Goal: Information Seeking & Learning: Check status

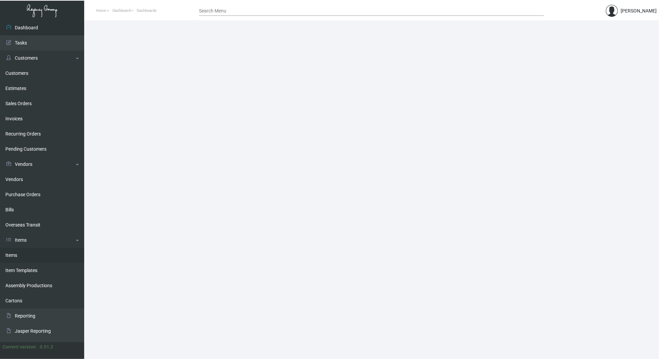
click at [14, 254] on link "Items" at bounding box center [42, 255] width 84 height 15
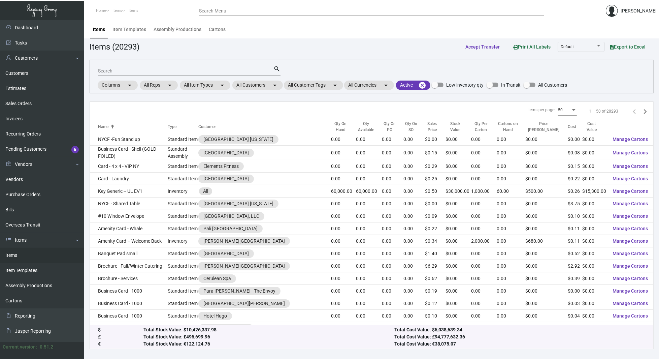
click at [148, 70] on input "Search" at bounding box center [186, 70] width 176 height 5
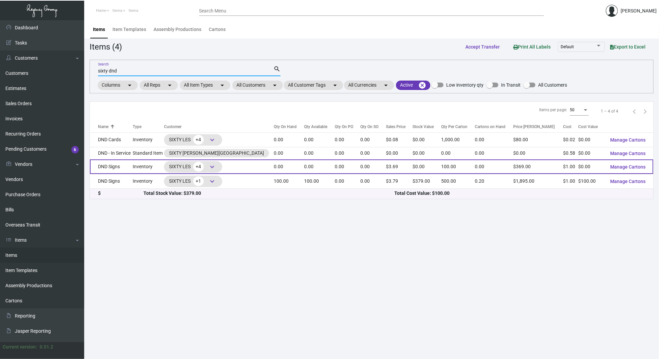
type input "sixty dnd"
click at [121, 164] on td "DND Signs" at bounding box center [111, 166] width 43 height 14
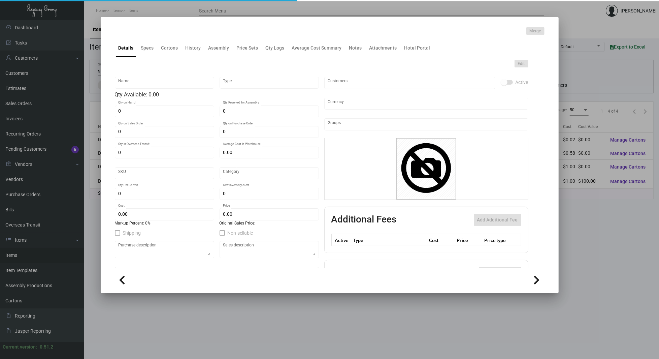
type input "DND Signs"
type input "Inventory"
type input "500"
type input "$ 40.00"
type input "2872"
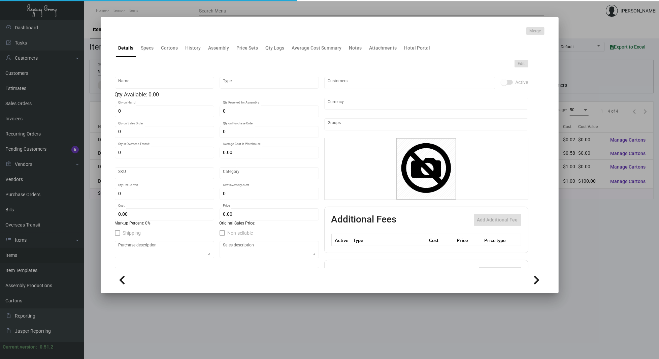
type input "Standard"
type input "100"
type input "$ 1.00"
type input "$ 3.69"
type textarea "DND Sign Black: Size 108mm in diameter, Black color PU material turned over boa…"
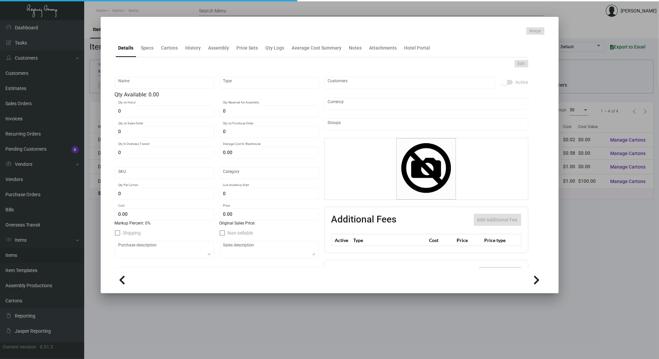
type textarea "DND Sign Black: Size 108mm in diameter, Black color PU material turned over boa…"
checkbox input "true"
type input "United States Dollar $"
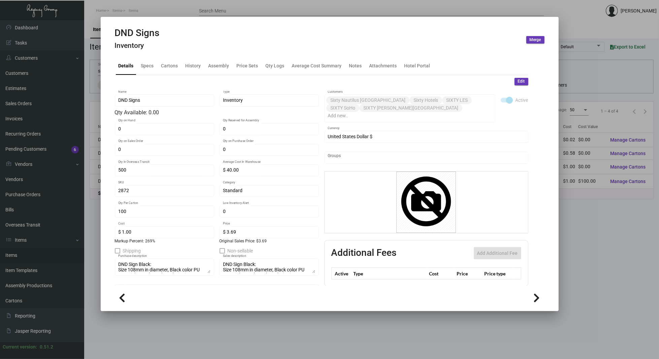
click at [152, 50] on div "DND Signs Inventory" at bounding box center [137, 39] width 45 height 25
click at [143, 70] on div "Specs" at bounding box center [147, 66] width 18 height 16
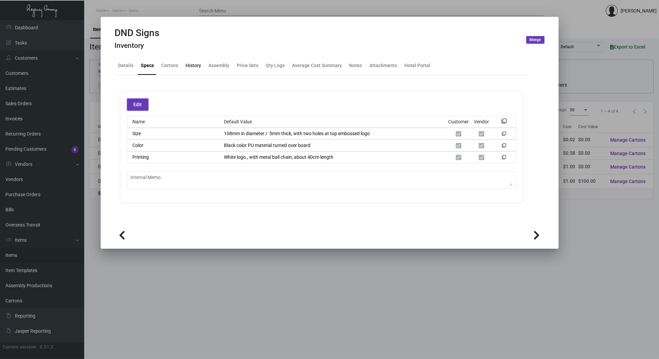
click at [197, 63] on div "History" at bounding box center [193, 65] width 15 height 7
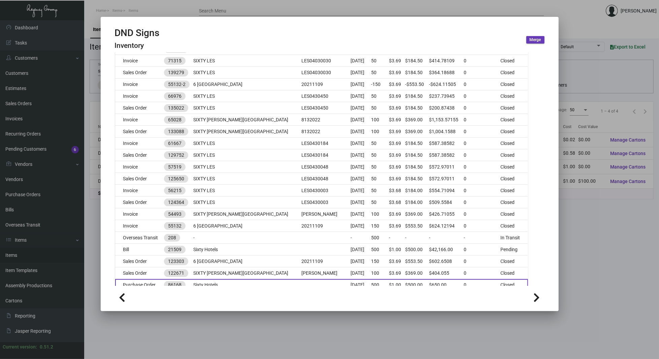
scroll to position [140, 0]
click at [94, 92] on div at bounding box center [329, 179] width 659 height 359
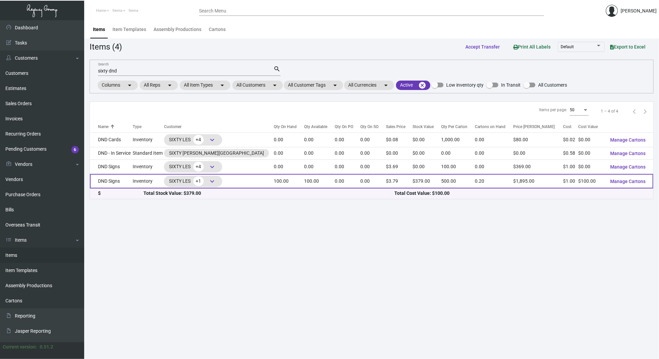
click at [129, 181] on td "DND Signs" at bounding box center [111, 181] width 43 height 14
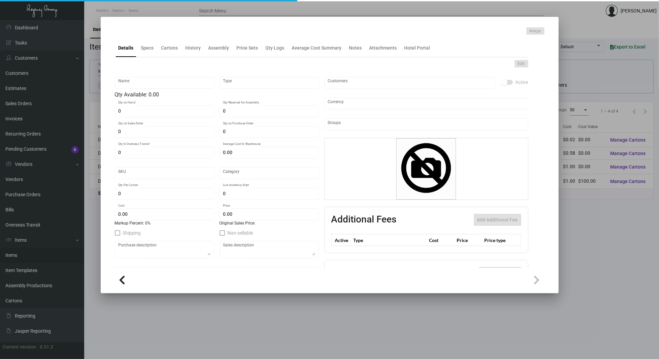
type input "DND Signs"
type input "Inventory"
type input "100"
type input "$ 0.00"
type input "2872"
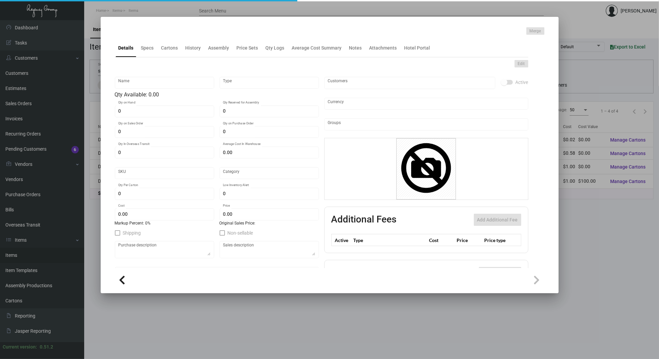
type input "Standard"
type input "500"
type input "$ 1.00"
type input "$ 3.79"
type textarea "DND Sign Black: Size 108mm in diameter, Black color PU material turned over boa…"
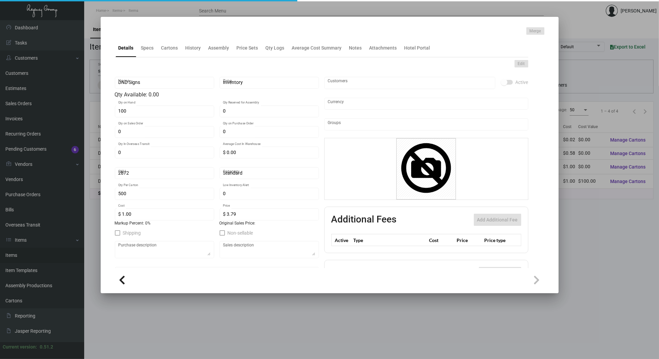
type textarea "DND Sign Black: Size 108mm in diameter, Black color PU material turned over boa…"
checkbox input "true"
type input "United States Dollar $"
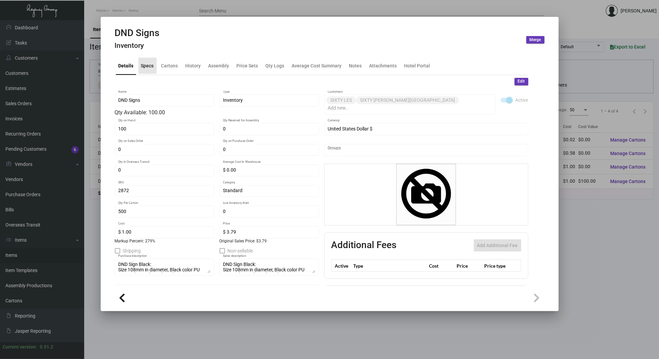
click at [147, 63] on div "Specs" at bounding box center [147, 65] width 13 height 7
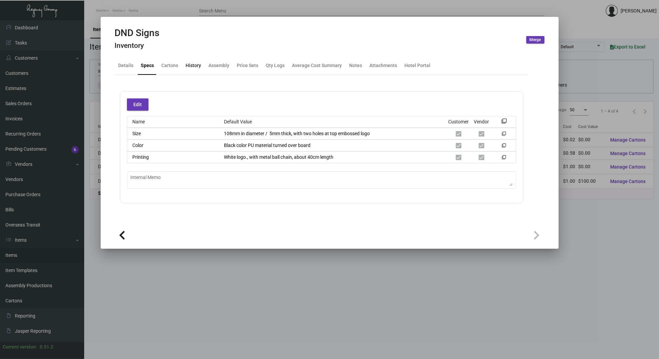
click at [190, 65] on div "History" at bounding box center [193, 65] width 15 height 7
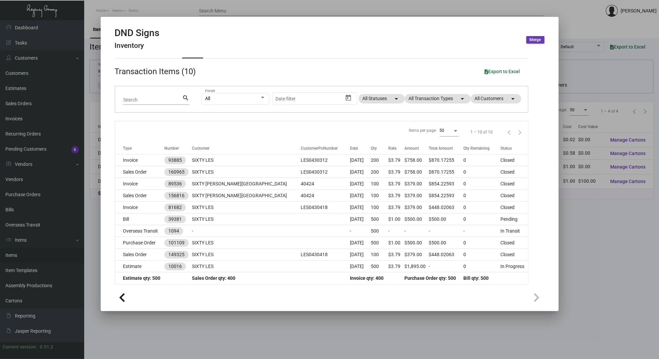
scroll to position [18, 0]
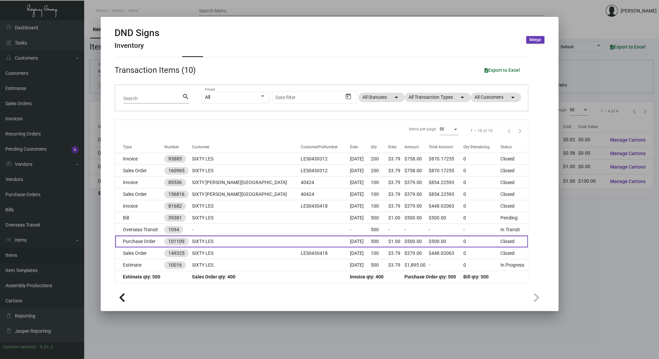
click at [238, 239] on td "SIXTY LES" at bounding box center [246, 242] width 109 height 12
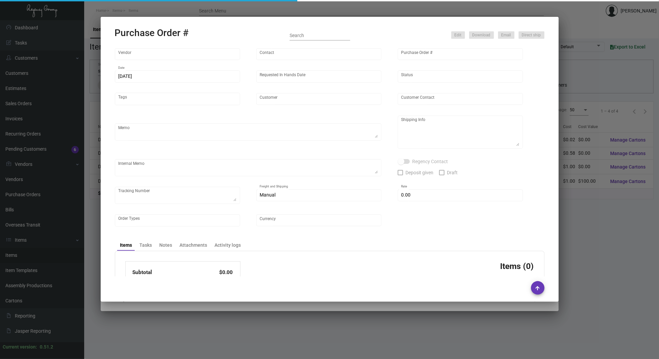
type input "CHENGDU MIND IOT TECHNOLOGY"
type input "[PERSON_NAME]"
type input "101109"
type input "[DATE]"
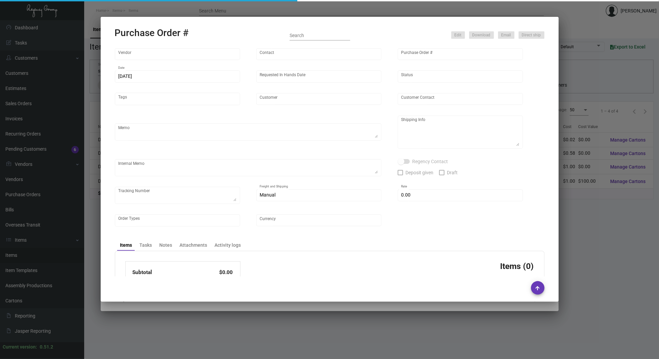
type input "SIXTY LES"
type textarea "Air to [GEOGRAPHIC_DATA]"
type textarea "Regency Group NJ - [PERSON_NAME] [STREET_ADDRESS]"
type textarea "*Warehouse* -- 2pcs PO#99489 Quin membership card packed in same carton. Please…"
checkbox input "true"
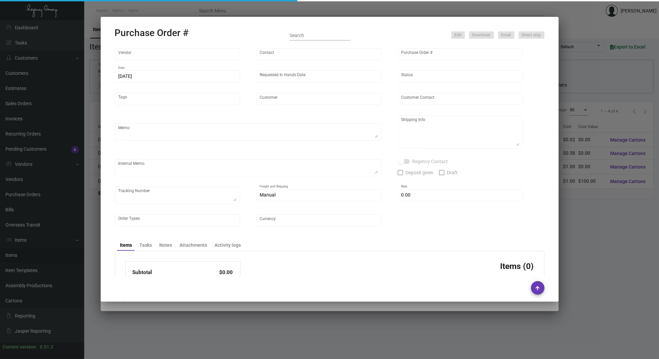
type input "$ 0.00"
type input "United States Dollar $"
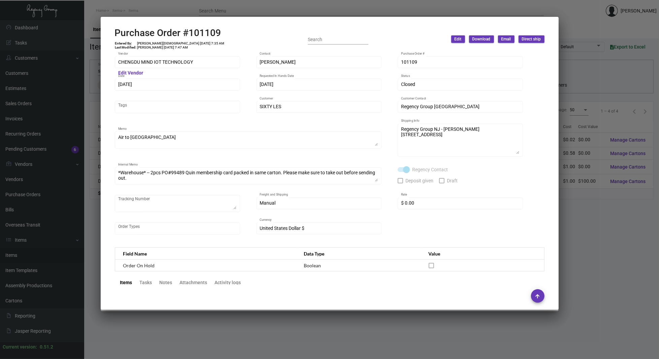
click at [197, 32] on h2 "Purchase Order #101109" at bounding box center [170, 32] width 110 height 11
copy h2 "101109"
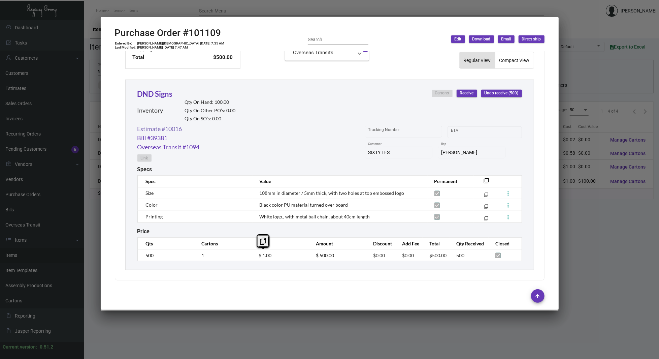
click at [177, 129] on link "Estimate #10016" at bounding box center [159, 128] width 45 height 9
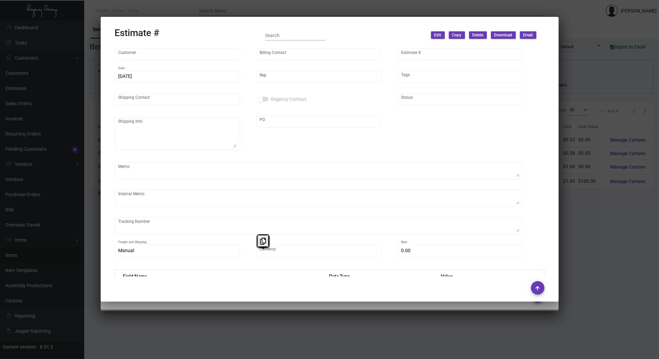
type input "SIXTY LES"
type input "[PERSON_NAME]"
type input "10016"
type input "[DATE]"
type input "[PERSON_NAME]"
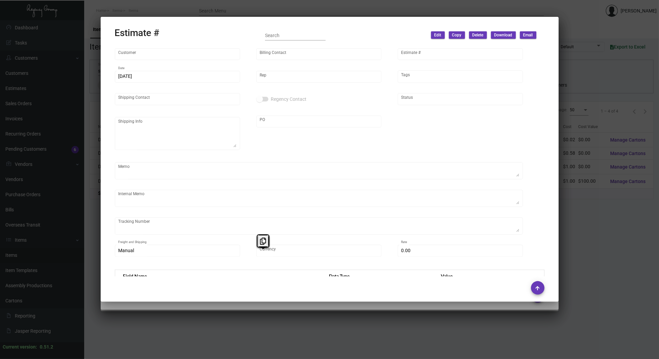
type input "United States Dollar $"
type input "$ 0.00"
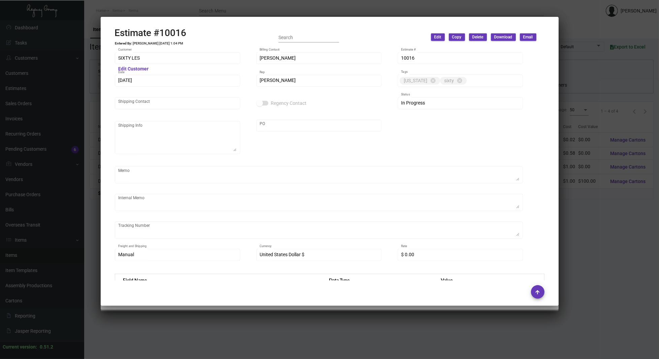
click at [175, 33] on h2 "Estimate #10016" at bounding box center [151, 32] width 72 height 11
copy h2 "10016"
